Goal: Check status: Check status

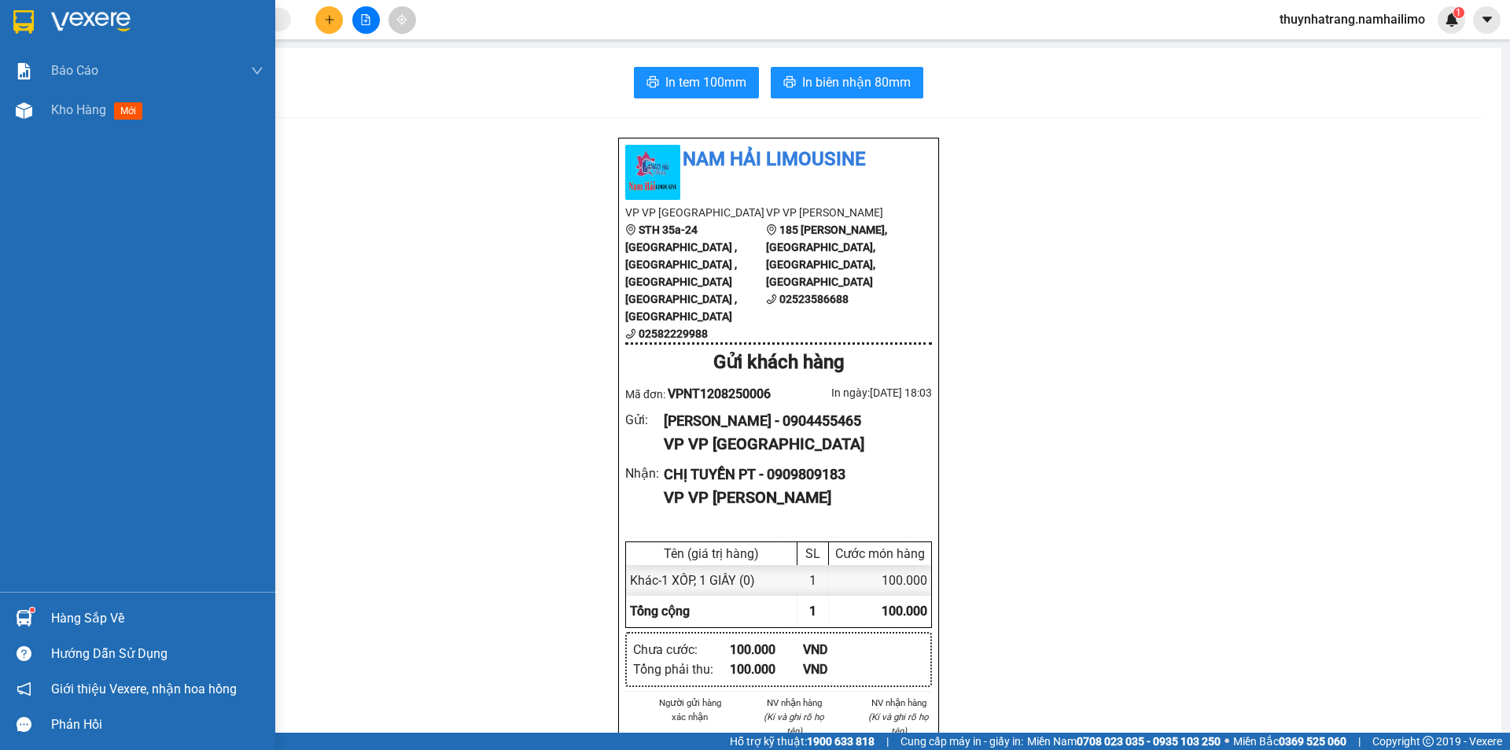
click at [83, 621] on div "Hàng sắp về" at bounding box center [157, 619] width 212 height 24
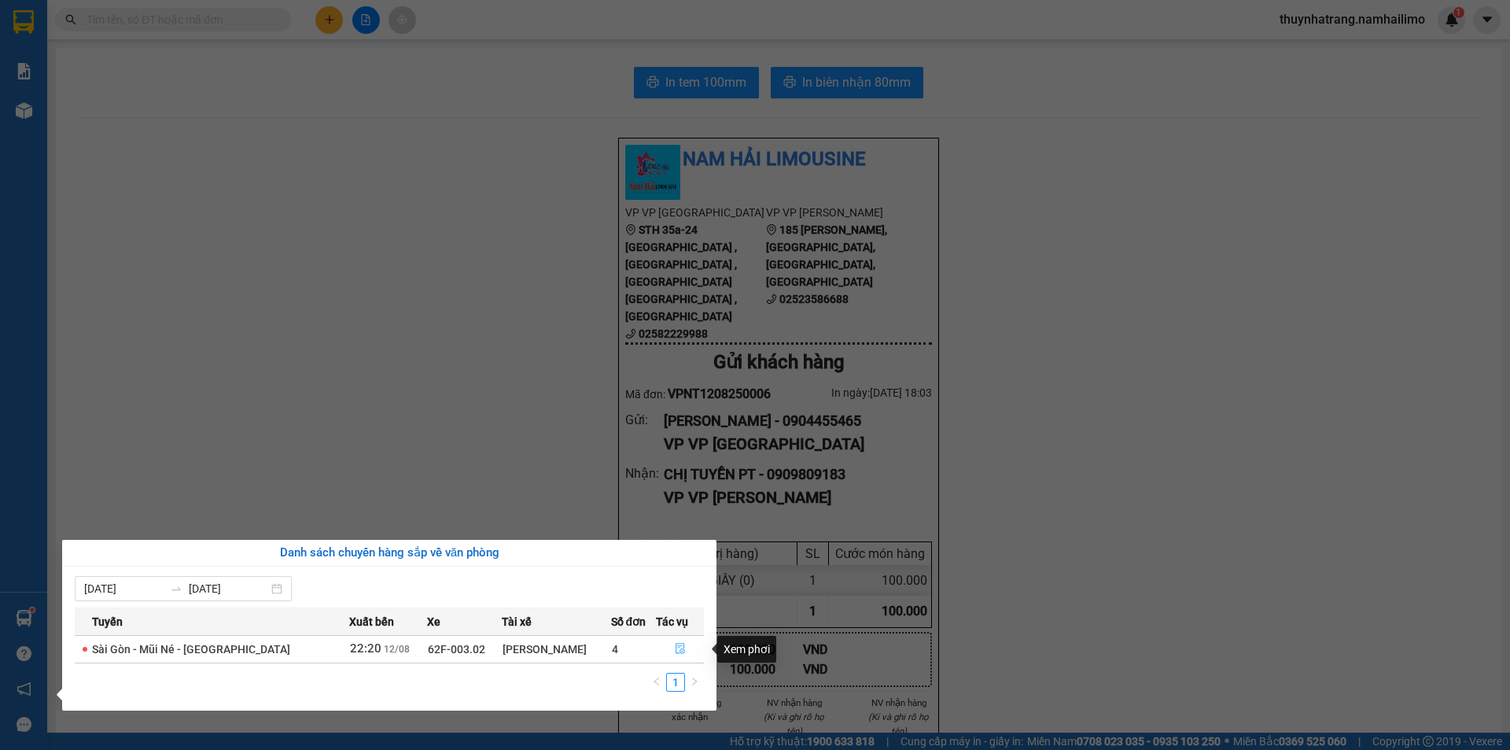
click at [682, 651] on icon "file-done" at bounding box center [680, 648] width 11 height 11
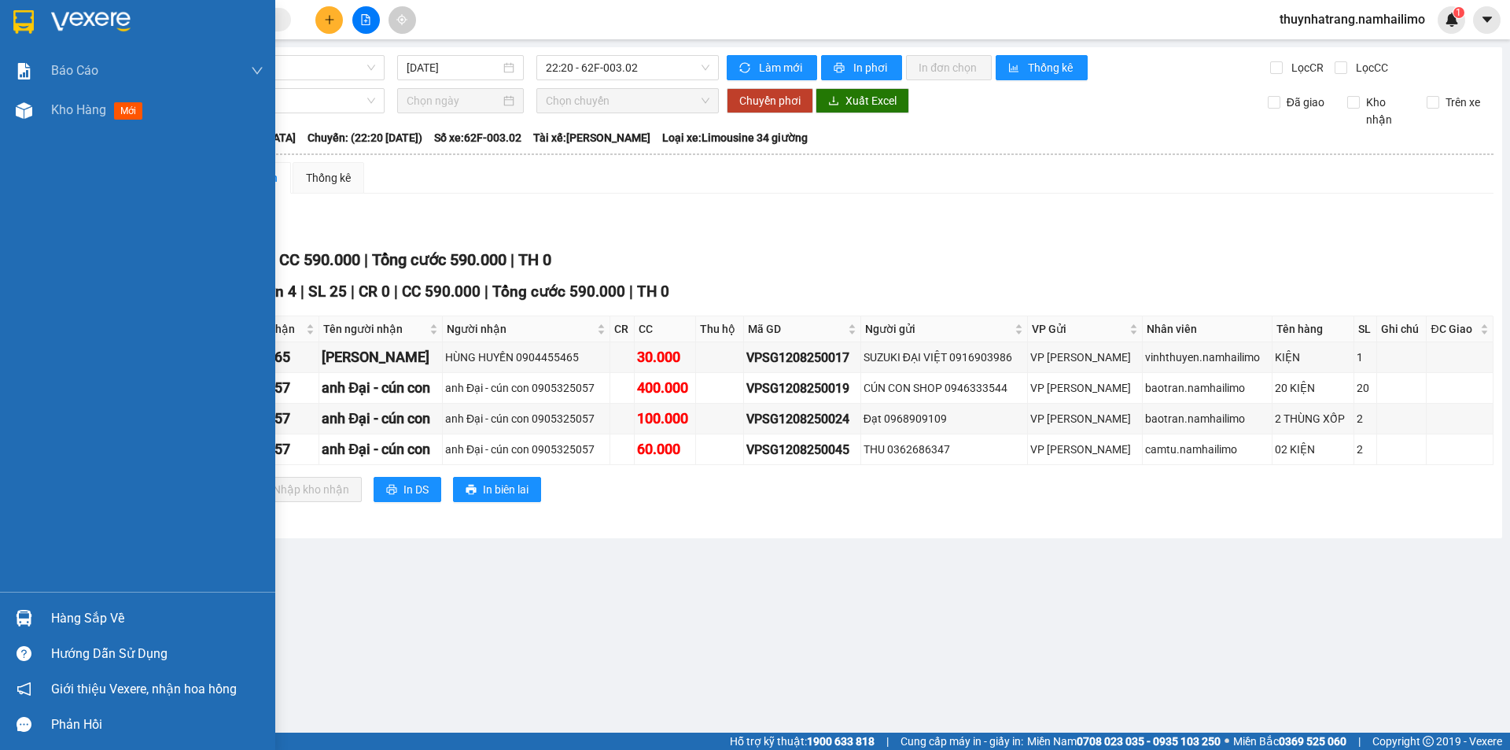
click at [72, 17] on img at bounding box center [90, 22] width 79 height 24
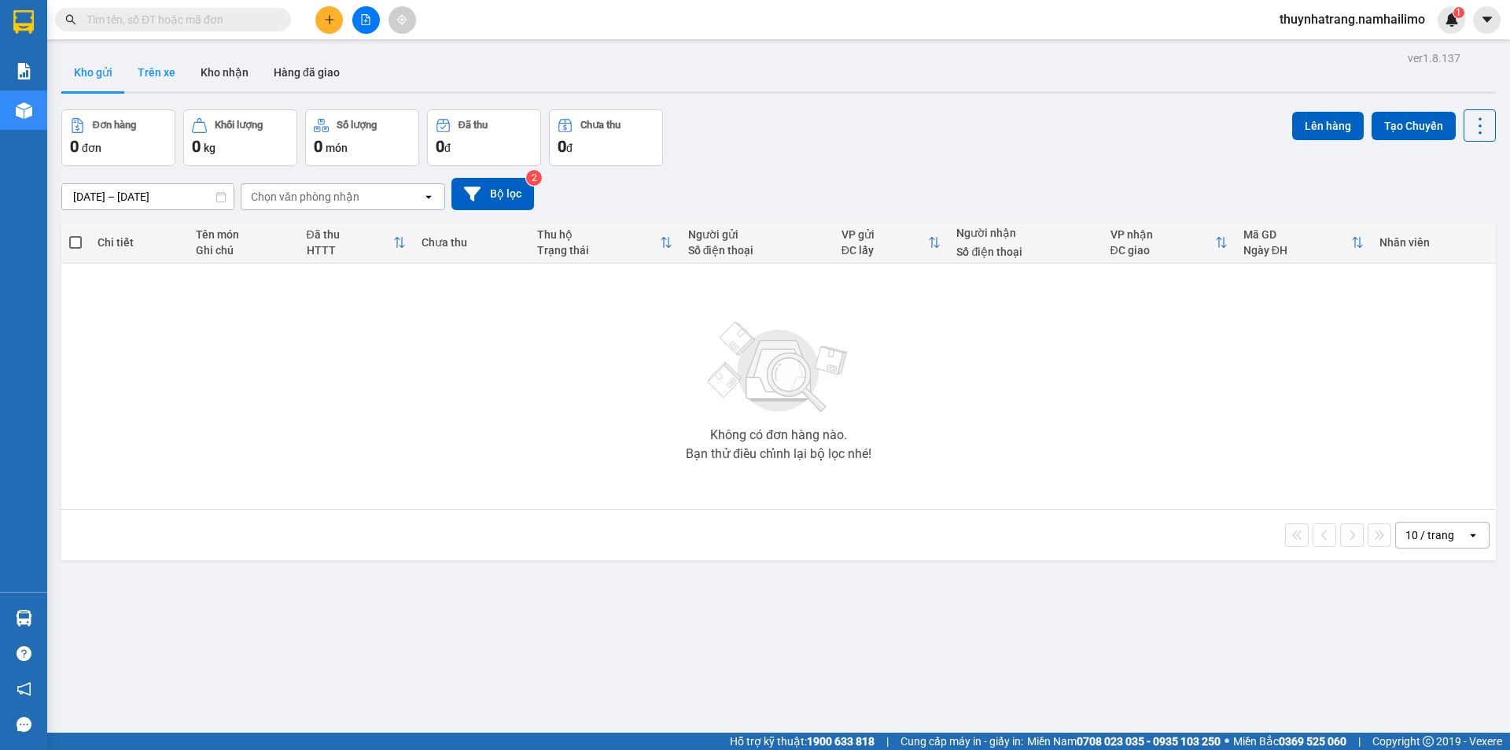
click at [164, 75] on button "Trên xe" at bounding box center [156, 72] width 63 height 38
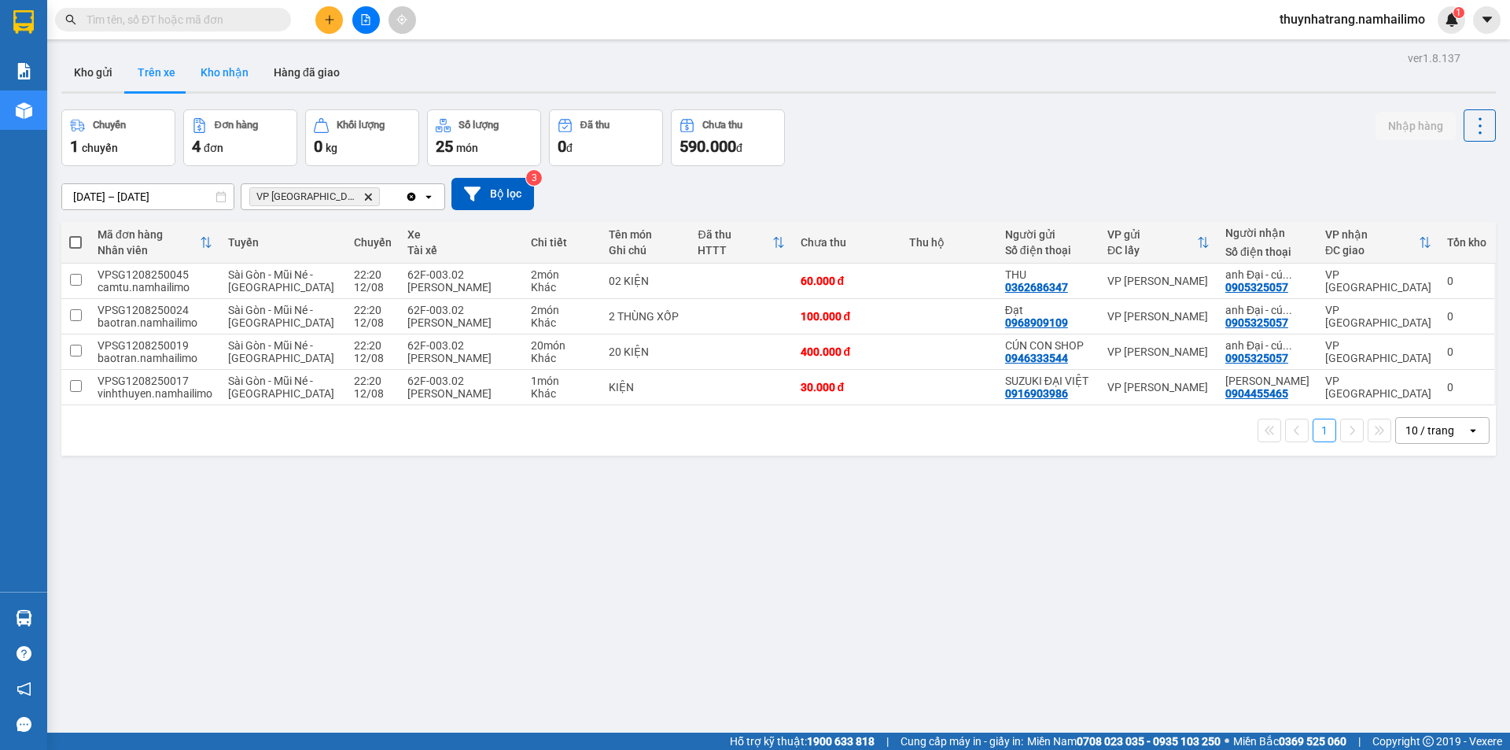
click at [223, 76] on button "Kho nhận" at bounding box center [224, 72] width 73 height 38
